Goal: Transaction & Acquisition: Purchase product/service

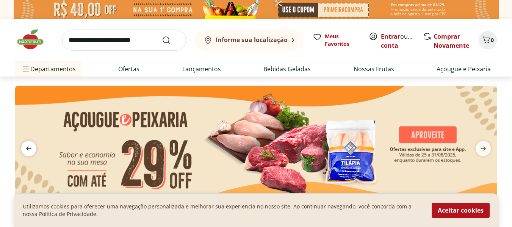
click at [24, 147] on icon "previous" at bounding box center [28, 148] width 9 height 9
click at [29, 148] on icon "previous" at bounding box center [28, 148] width 9 height 9
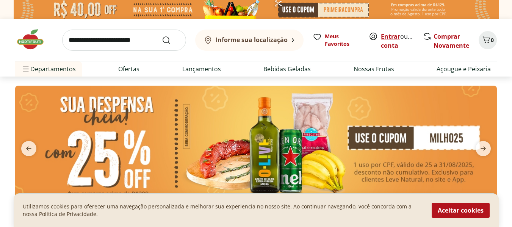
click at [384, 36] on link "Entrar" at bounding box center [390, 36] width 19 height 8
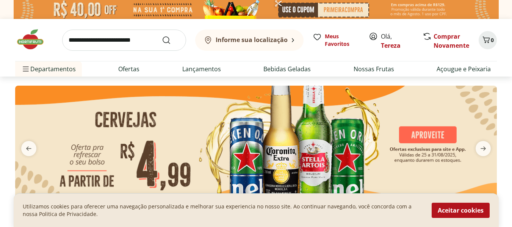
scroll to position [38, 0]
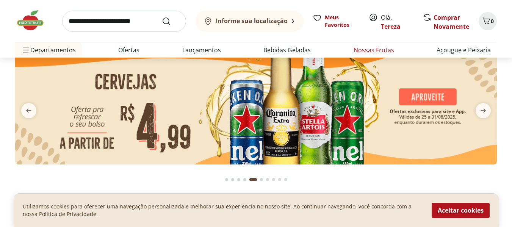
click at [367, 48] on link "Nossas Frutas" at bounding box center [374, 50] width 41 height 9
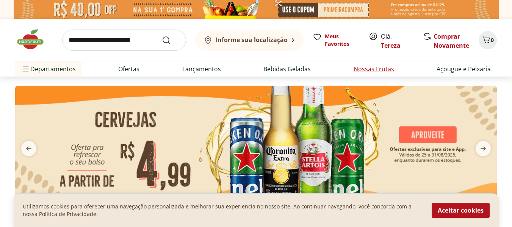
select select "**********"
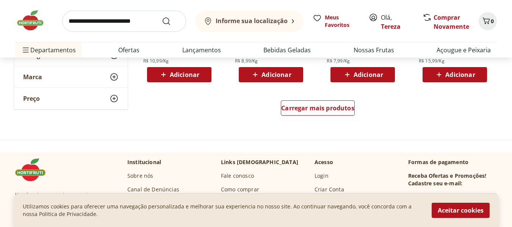
scroll to position [547, 0]
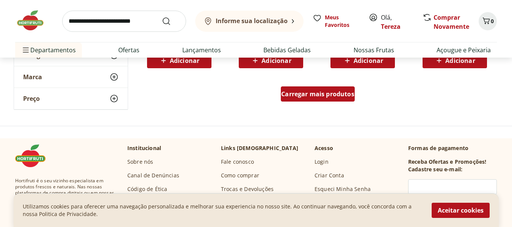
click at [315, 93] on span "Carregar mais produtos" at bounding box center [317, 94] width 73 height 6
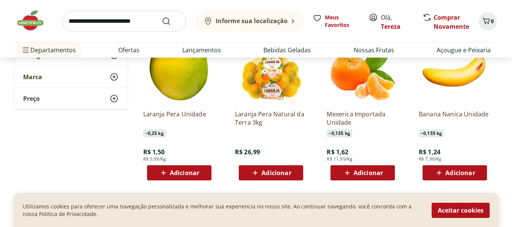
scroll to position [576, 0]
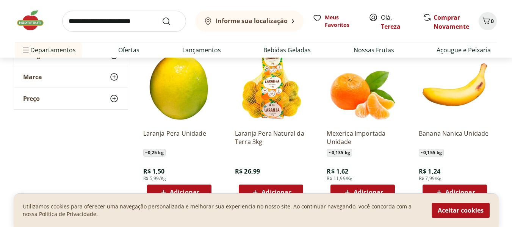
drag, startPoint x: 512, startPoint y: 89, endPoint x: 510, endPoint y: 105, distance: 16.0
click at [510, 105] on section "**********" at bounding box center [256, 56] width 512 height 1045
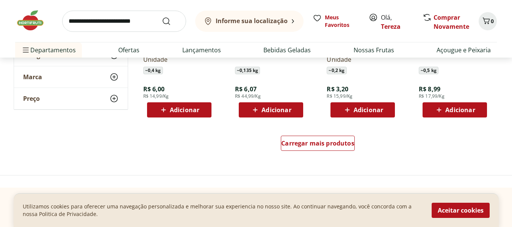
scroll to position [1028, 0]
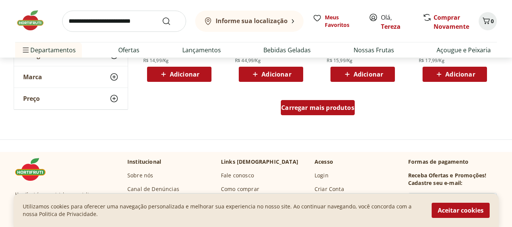
click at [352, 109] on span "Carregar mais produtos" at bounding box center [317, 108] width 73 height 6
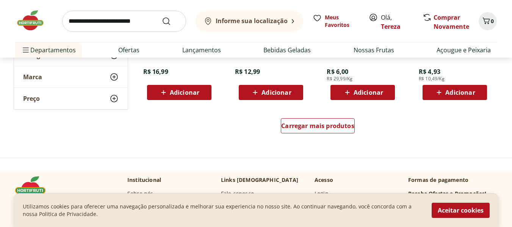
scroll to position [1533, 0]
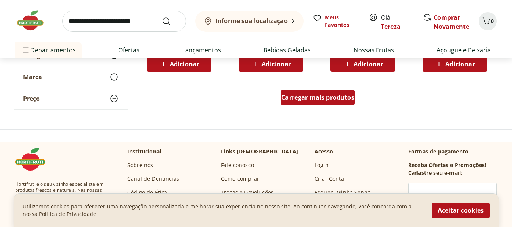
click at [337, 101] on span "Carregar mais produtos" at bounding box center [317, 97] width 73 height 6
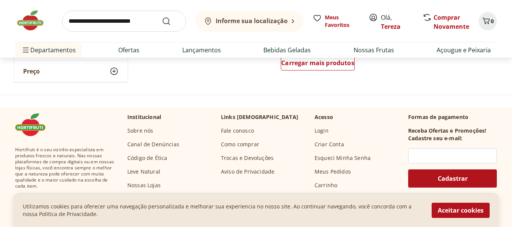
scroll to position [2037, 0]
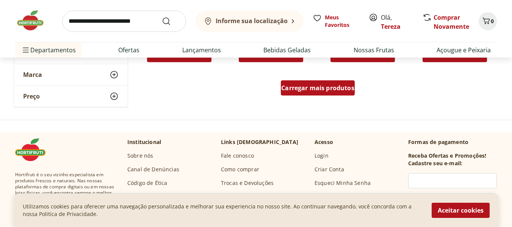
click at [327, 87] on span "Carregar mais produtos" at bounding box center [317, 88] width 73 height 6
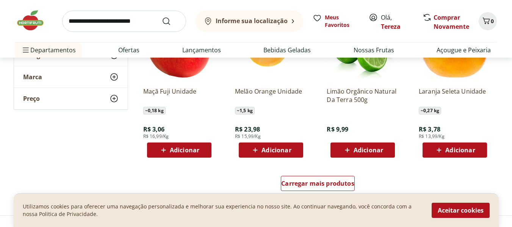
scroll to position [2447, 0]
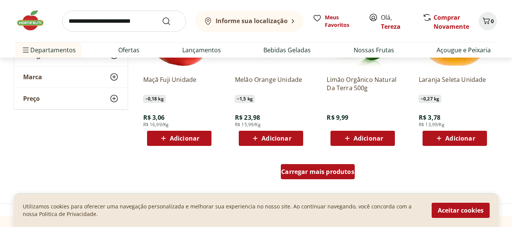
click at [335, 174] on span "Carregar mais produtos" at bounding box center [317, 172] width 73 height 6
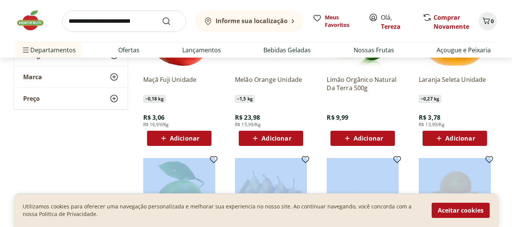
drag, startPoint x: 512, startPoint y: 151, endPoint x: 511, endPoint y: 162, distance: 11.8
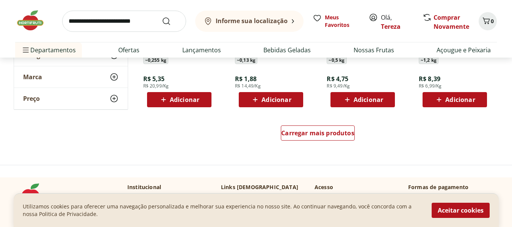
scroll to position [3008, 0]
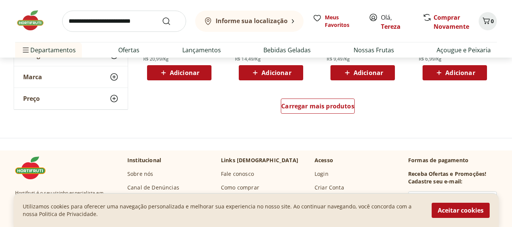
click at [335, 103] on span "Carregar mais produtos" at bounding box center [317, 106] width 73 height 6
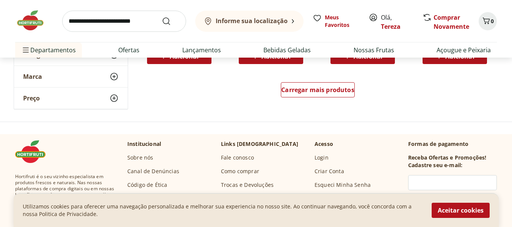
scroll to position [3473, 0]
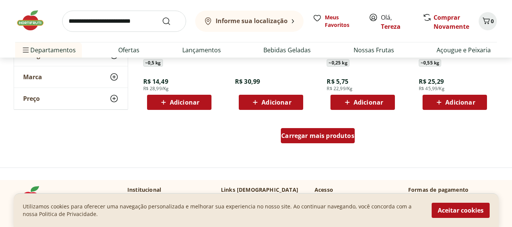
click at [321, 136] on span "Carregar mais produtos" at bounding box center [317, 136] width 73 height 6
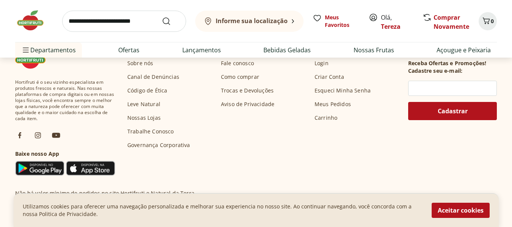
scroll to position [4167, 0]
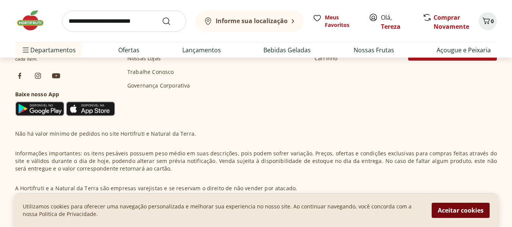
click at [471, 211] on button "Aceitar cookies" at bounding box center [461, 210] width 58 height 15
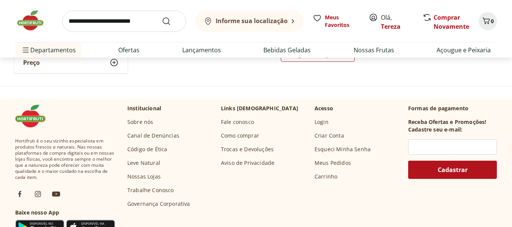
scroll to position [3973, 0]
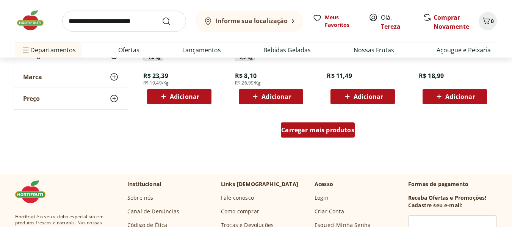
click at [330, 130] on span "Carregar mais produtos" at bounding box center [317, 130] width 73 height 6
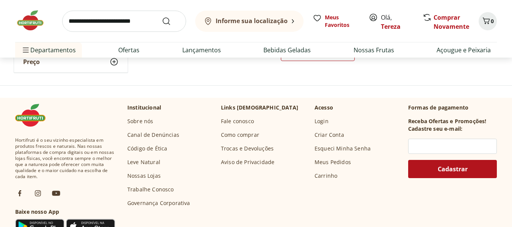
scroll to position [4469, 0]
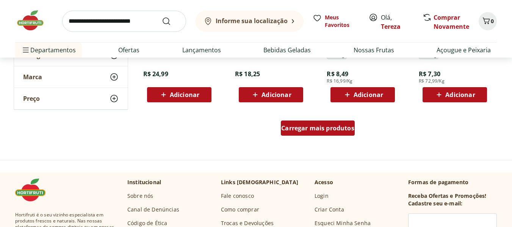
click at [336, 123] on div "Carregar mais produtos" at bounding box center [318, 128] width 74 height 15
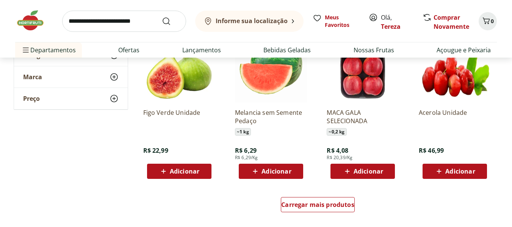
scroll to position [4938, 0]
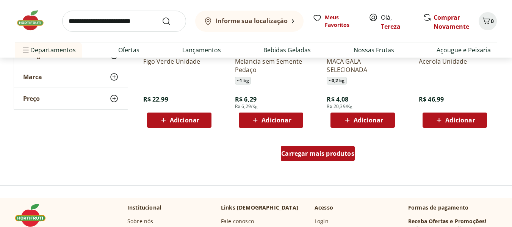
click at [337, 155] on span "Carregar mais produtos" at bounding box center [317, 154] width 73 height 6
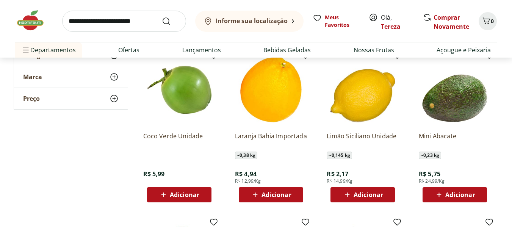
scroll to position [1116, 0]
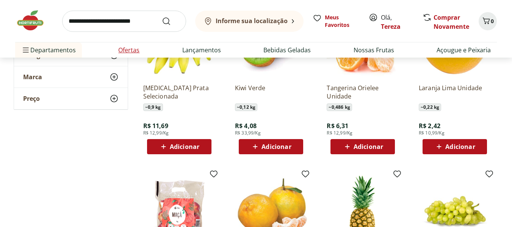
click at [134, 52] on link "Ofertas" at bounding box center [128, 50] width 21 height 9
select select "**********"
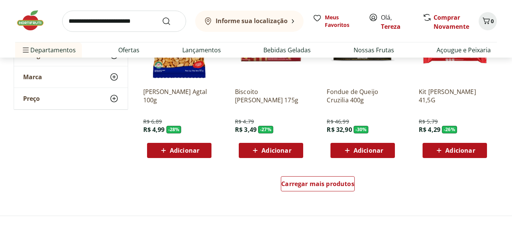
scroll to position [498, 0]
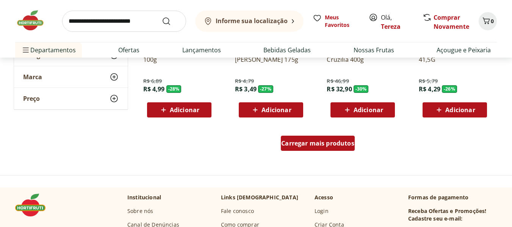
click at [336, 138] on div "Carregar mais produtos" at bounding box center [318, 143] width 74 height 15
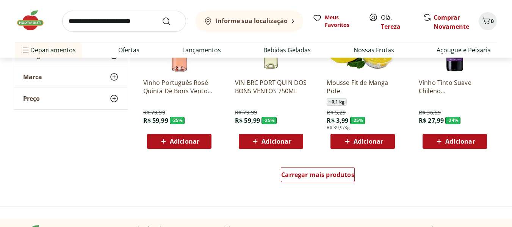
scroll to position [964, 0]
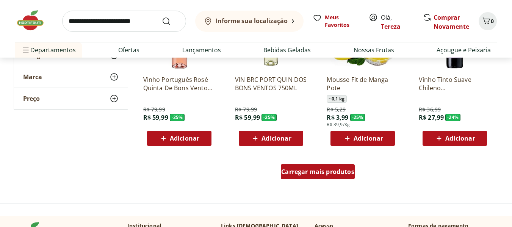
click at [326, 175] on span "Carregar mais produtos" at bounding box center [317, 172] width 73 height 6
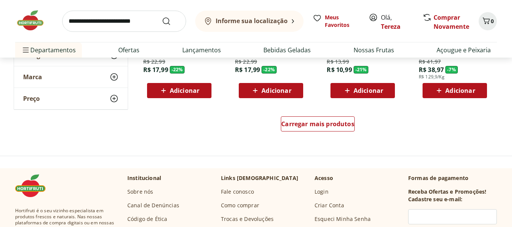
scroll to position [1526, 0]
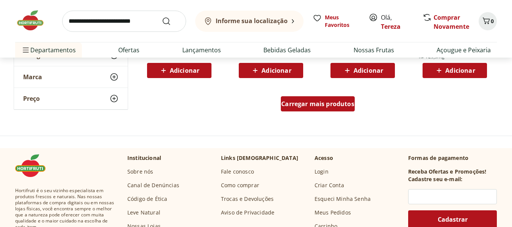
click at [341, 105] on span "Carregar mais produtos" at bounding box center [317, 104] width 73 height 6
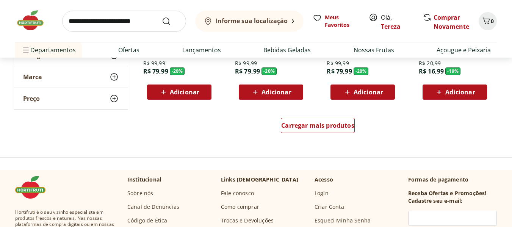
scroll to position [2014, 0]
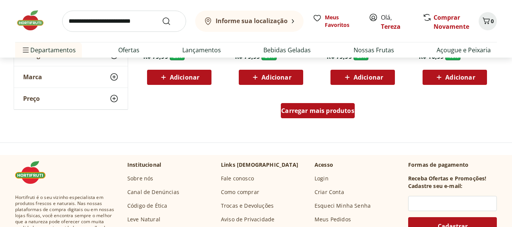
click at [350, 115] on div "Carregar mais produtos" at bounding box center [318, 110] width 74 height 15
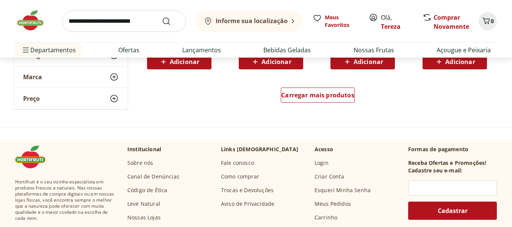
scroll to position [2482, 0]
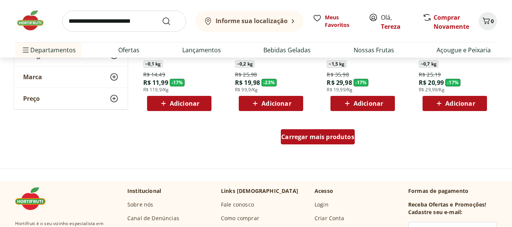
click at [337, 135] on span "Carregar mais produtos" at bounding box center [317, 137] width 73 height 6
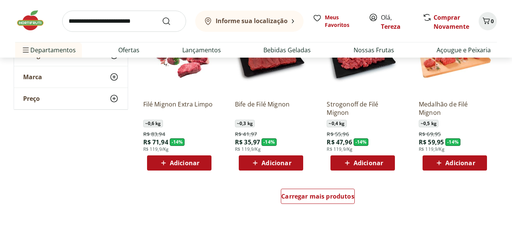
scroll to position [3009, 0]
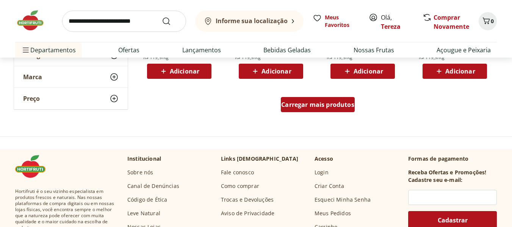
click at [349, 104] on span "Carregar mais produtos" at bounding box center [317, 105] width 73 height 6
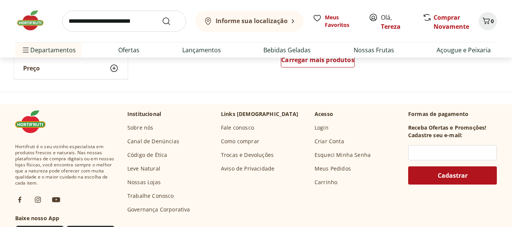
scroll to position [3492, 0]
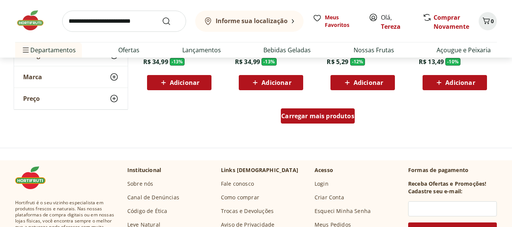
click at [348, 113] on span "Carregar mais produtos" at bounding box center [317, 116] width 73 height 6
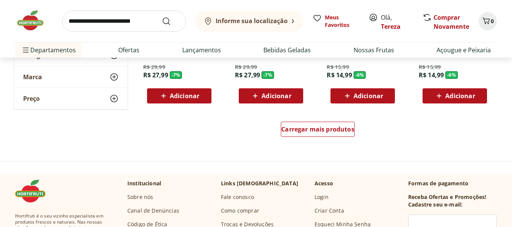
scroll to position [3989, 0]
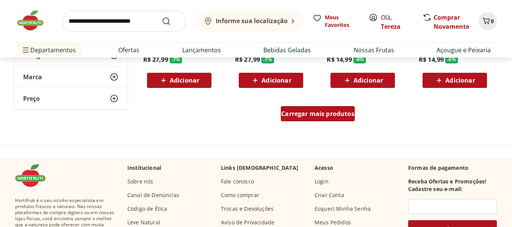
click at [322, 111] on span "Carregar mais produtos" at bounding box center [317, 114] width 73 height 6
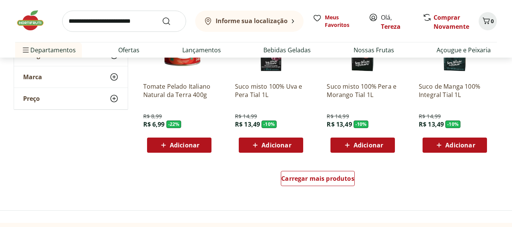
scroll to position [4524, 0]
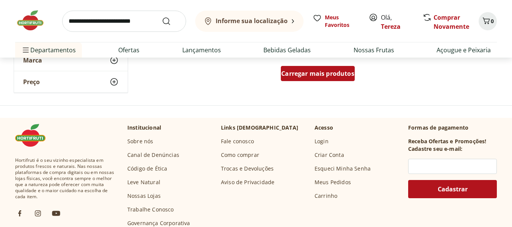
click at [336, 71] on span "Carregar mais produtos" at bounding box center [317, 74] width 73 height 6
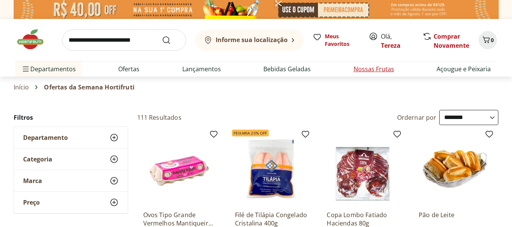
click at [376, 68] on link "Nossas Frutas" at bounding box center [374, 68] width 41 height 9
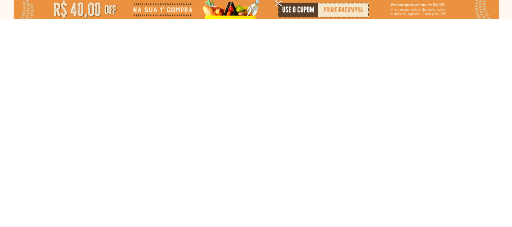
select select "**********"
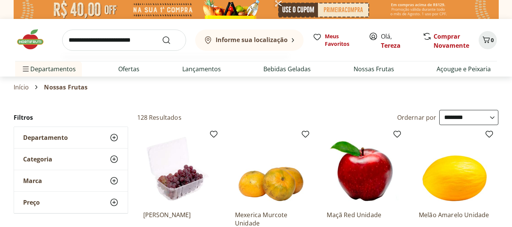
click at [146, 43] on input "search" at bounding box center [124, 40] width 124 height 21
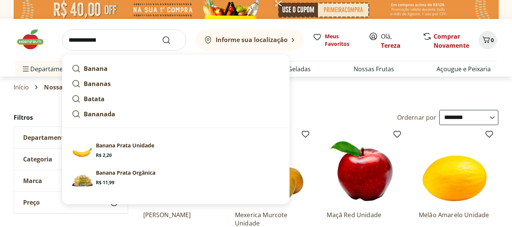
type input "**********"
click at [162, 36] on button "Submit Search" at bounding box center [171, 40] width 18 height 9
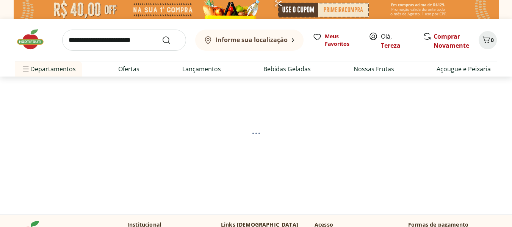
select select "**********"
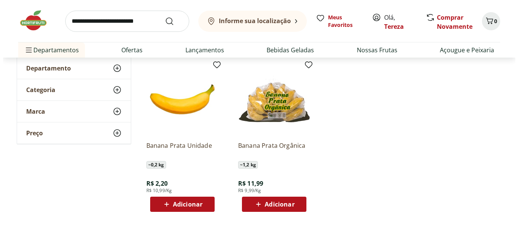
scroll to position [101, 0]
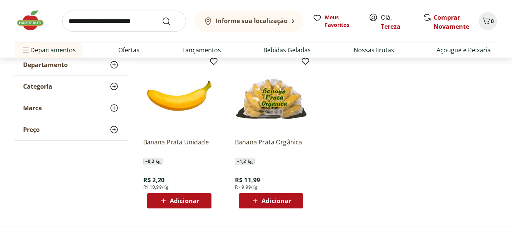
click at [180, 204] on span "Adicionar" at bounding box center [185, 201] width 30 height 6
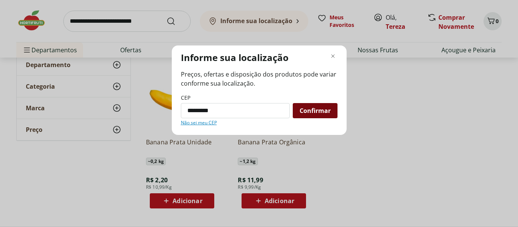
type input "*********"
click at [320, 113] on span "Confirmar" at bounding box center [315, 111] width 31 height 6
